Goal: Information Seeking & Learning: Find specific fact

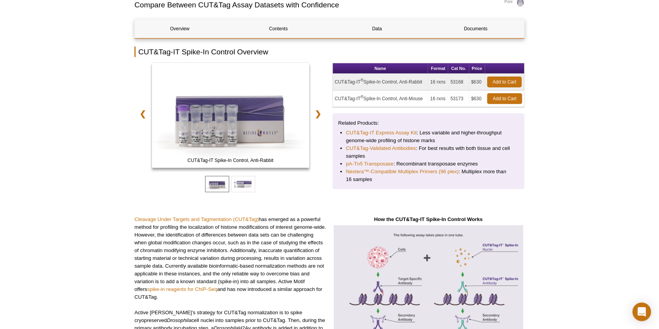
scroll to position [85, 0]
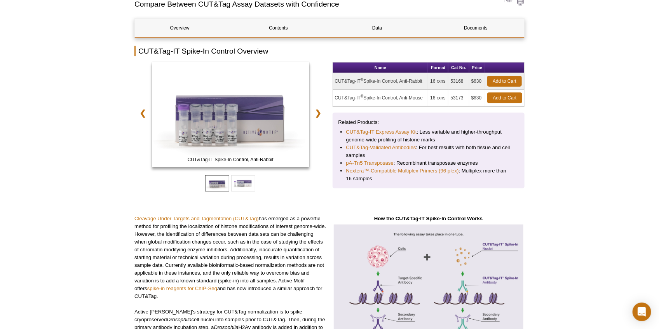
drag, startPoint x: 402, startPoint y: 83, endPoint x: 424, endPoint y: 81, distance: 22.2
click at [424, 81] on td "CUT&Tag-IT ® Spike-In Control, Anti-Rabbit" at bounding box center [381, 81] width 96 height 17
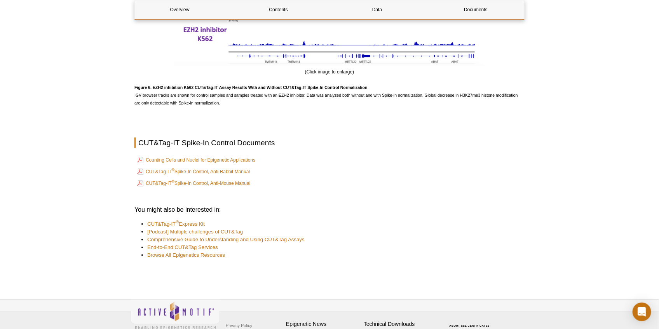
scroll to position [1630, 0]
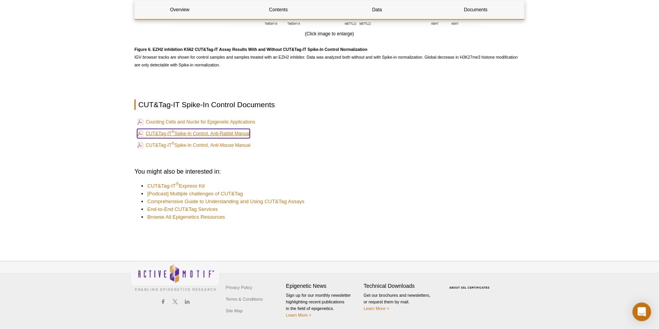
click at [216, 136] on link "CUT&Tag-IT ® Spike-In Control, Anti-Rabbit Manual" at bounding box center [193, 133] width 113 height 9
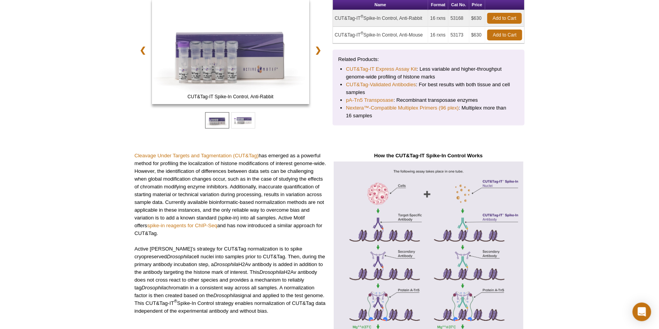
scroll to position [0, 0]
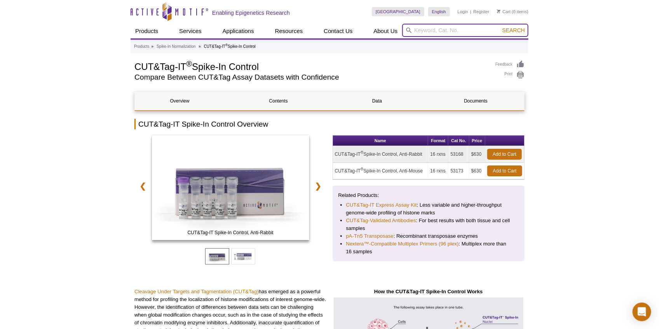
click at [420, 28] on input "search" at bounding box center [465, 30] width 126 height 13
paste input "CUT&Tag-IT® Spike-In Antibody"
type input "CUT&Tag-IT® Spike-In Antibody"
click at [500, 27] on button "Search" at bounding box center [513, 30] width 27 height 7
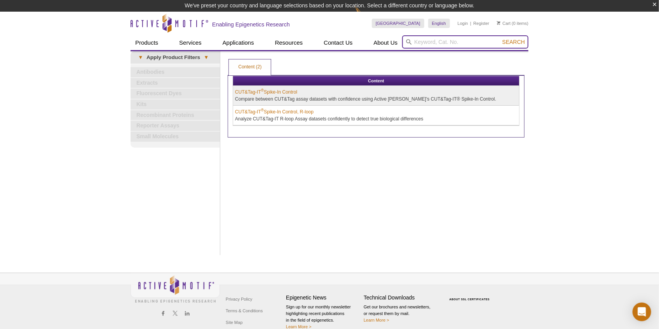
click at [469, 42] on input "search" at bounding box center [465, 41] width 126 height 13
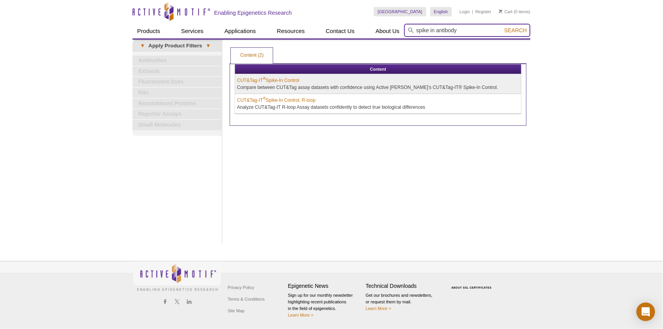
type input "spike in antibody"
click at [502, 27] on button "Search" at bounding box center [515, 30] width 27 height 7
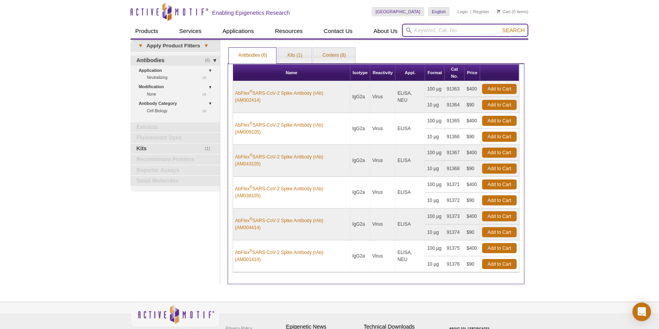
click at [444, 30] on input "search" at bounding box center [465, 30] width 126 height 13
paste input "Spike-in Antibody"
type input "Spike-in Antibody"
click at [500, 27] on button "Search" at bounding box center [513, 30] width 27 height 7
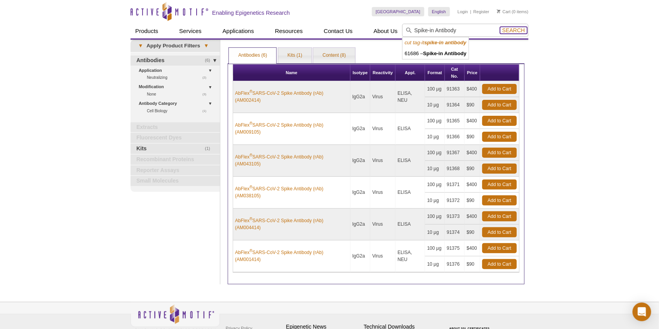
click at [513, 33] on button "Search" at bounding box center [513, 30] width 27 height 7
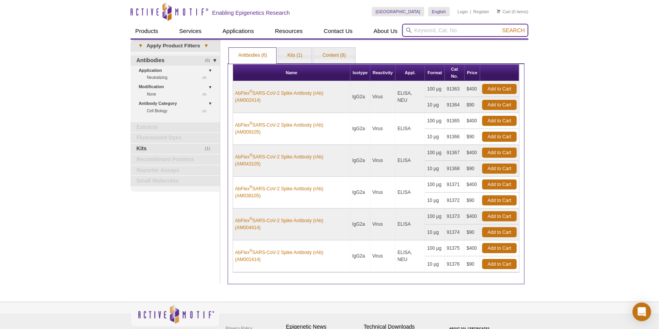
click at [476, 32] on input "search" at bounding box center [465, 30] width 126 height 13
paste input "61686"
click at [514, 34] on input "61686" at bounding box center [465, 30] width 126 height 13
type input "61686"
click at [516, 31] on span "Search" at bounding box center [514, 30] width 23 height 6
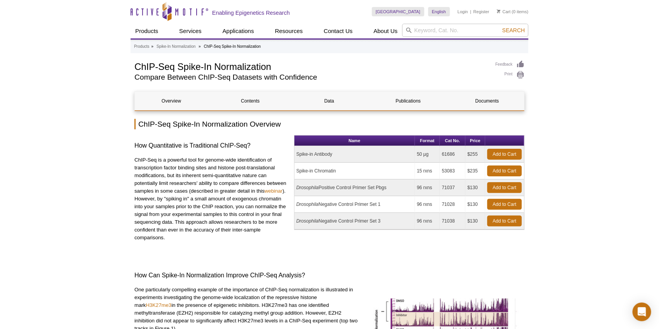
scroll to position [1, 0]
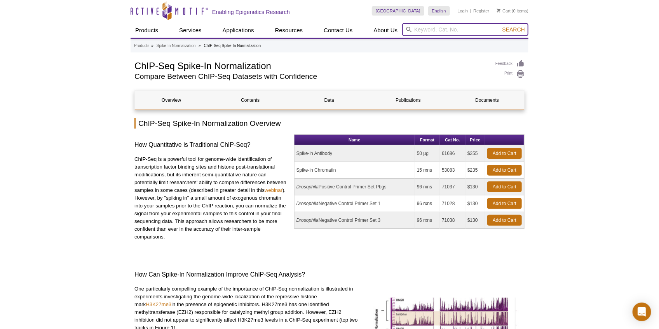
click at [453, 34] on input "search" at bounding box center [465, 29] width 126 height 13
drag, startPoint x: 337, startPoint y: 167, endPoint x: 296, endPoint y: 165, distance: 41.3
click at [296, 165] on td "Spike-in Chromatin" at bounding box center [355, 170] width 121 height 17
click at [497, 172] on link "Add to Cart" at bounding box center [504, 170] width 35 height 11
click at [493, 158] on link "Add to Cart" at bounding box center [504, 153] width 35 height 11
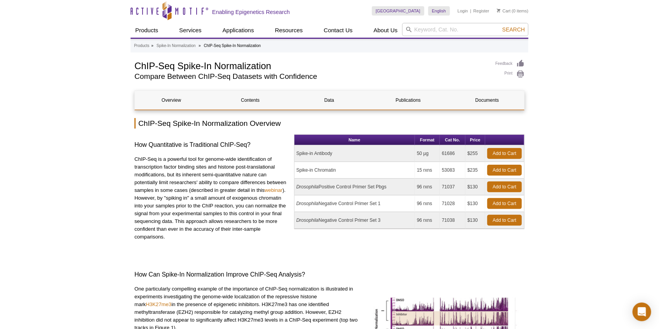
click at [323, 155] on td "Spike-in Antibody" at bounding box center [355, 153] width 121 height 17
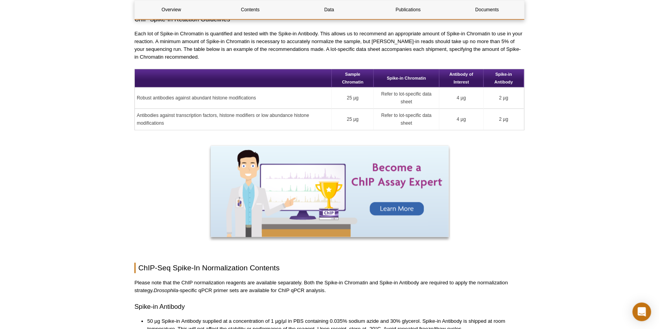
scroll to position [830, 0]
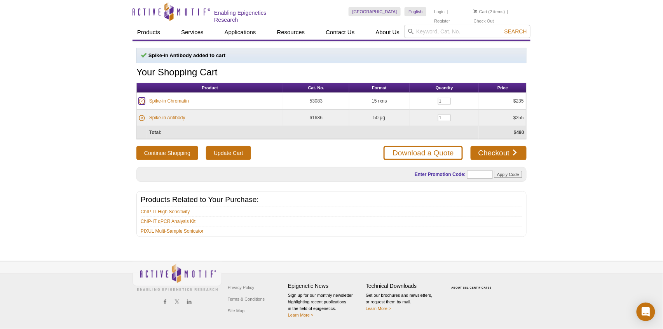
click at [140, 99] on icon at bounding box center [142, 101] width 6 height 6
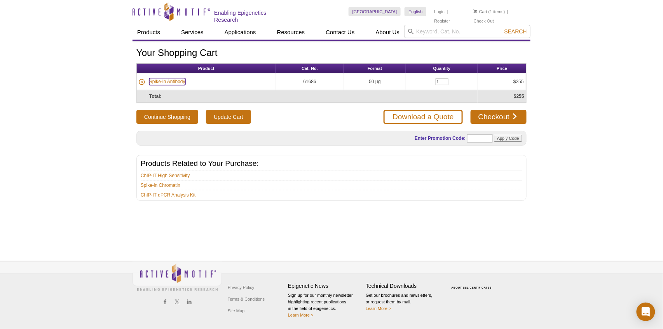
click at [172, 80] on link "Spike-in Antibody" at bounding box center [167, 81] width 36 height 7
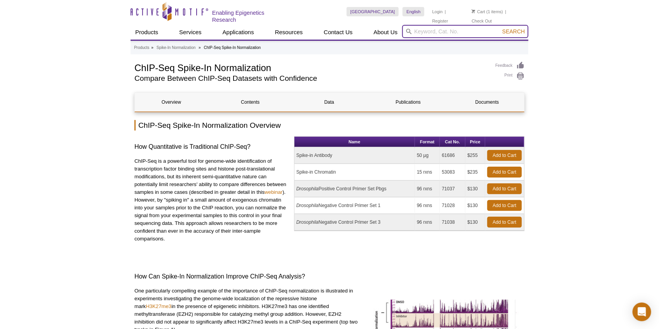
click at [435, 31] on input "search" at bounding box center [465, 31] width 126 height 13
type input "cut run spike in"
click at [500, 28] on button "Search" at bounding box center [513, 31] width 27 height 7
click at [510, 33] on span "Search" at bounding box center [514, 31] width 23 height 6
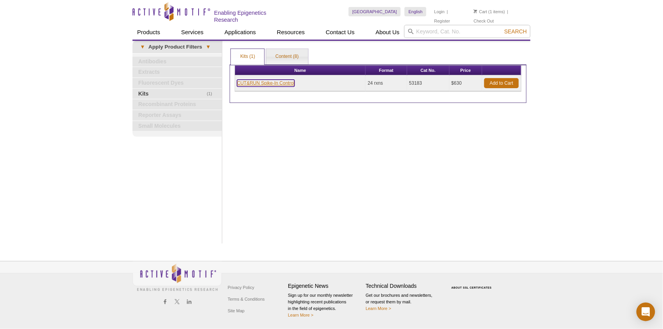
click at [286, 80] on link "CUT&RUN Spike-In Control" at bounding box center [266, 83] width 58 height 7
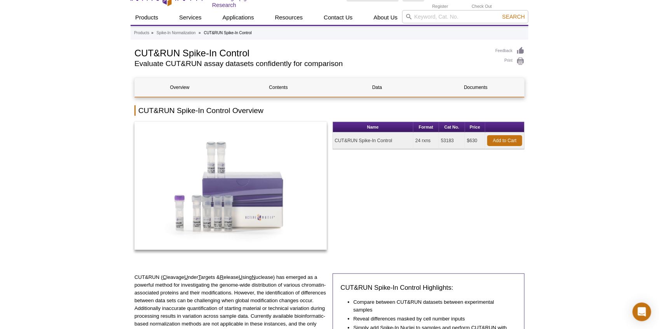
scroll to position [78, 0]
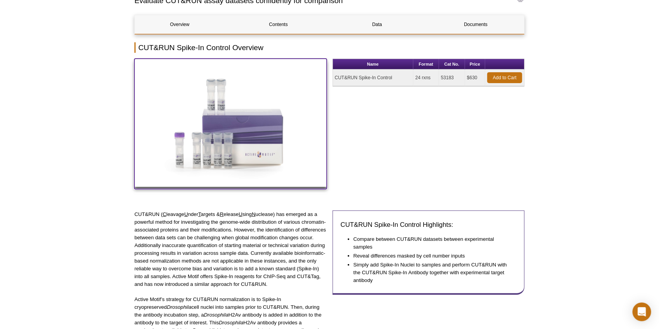
click at [224, 138] on img at bounding box center [231, 123] width 192 height 128
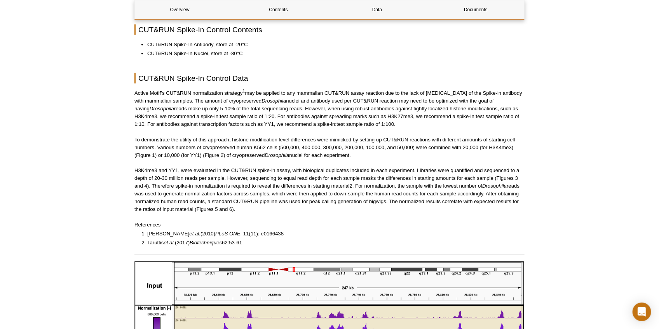
scroll to position [414, 0]
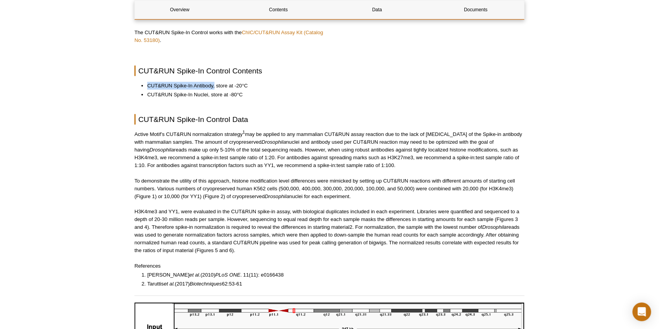
drag, startPoint x: 143, startPoint y: 85, endPoint x: 215, endPoint y: 84, distance: 71.9
click at [215, 84] on li "CUT&RUN Spike-In Antibody, store at -20°C" at bounding box center [332, 86] width 370 height 8
click at [185, 88] on li "CUT&RUN Spike-In Antibody, store at -20°C" at bounding box center [332, 86] width 370 height 8
drag, startPoint x: 194, startPoint y: 85, endPoint x: 213, endPoint y: 87, distance: 18.7
click at [213, 87] on li "CUT&RUN Spike-In Antibody, store at -20°C" at bounding box center [332, 86] width 370 height 8
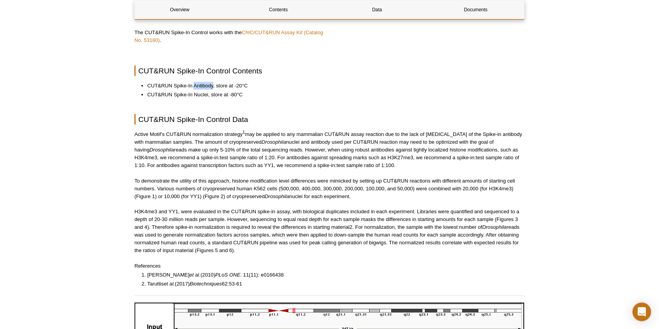
copy li "Antibody"
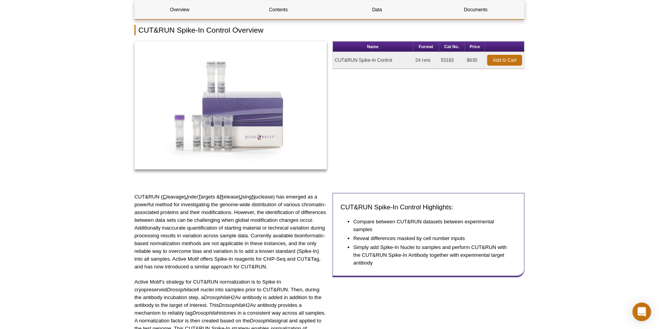
scroll to position [98, 0]
